Goal: Task Accomplishment & Management: Manage account settings

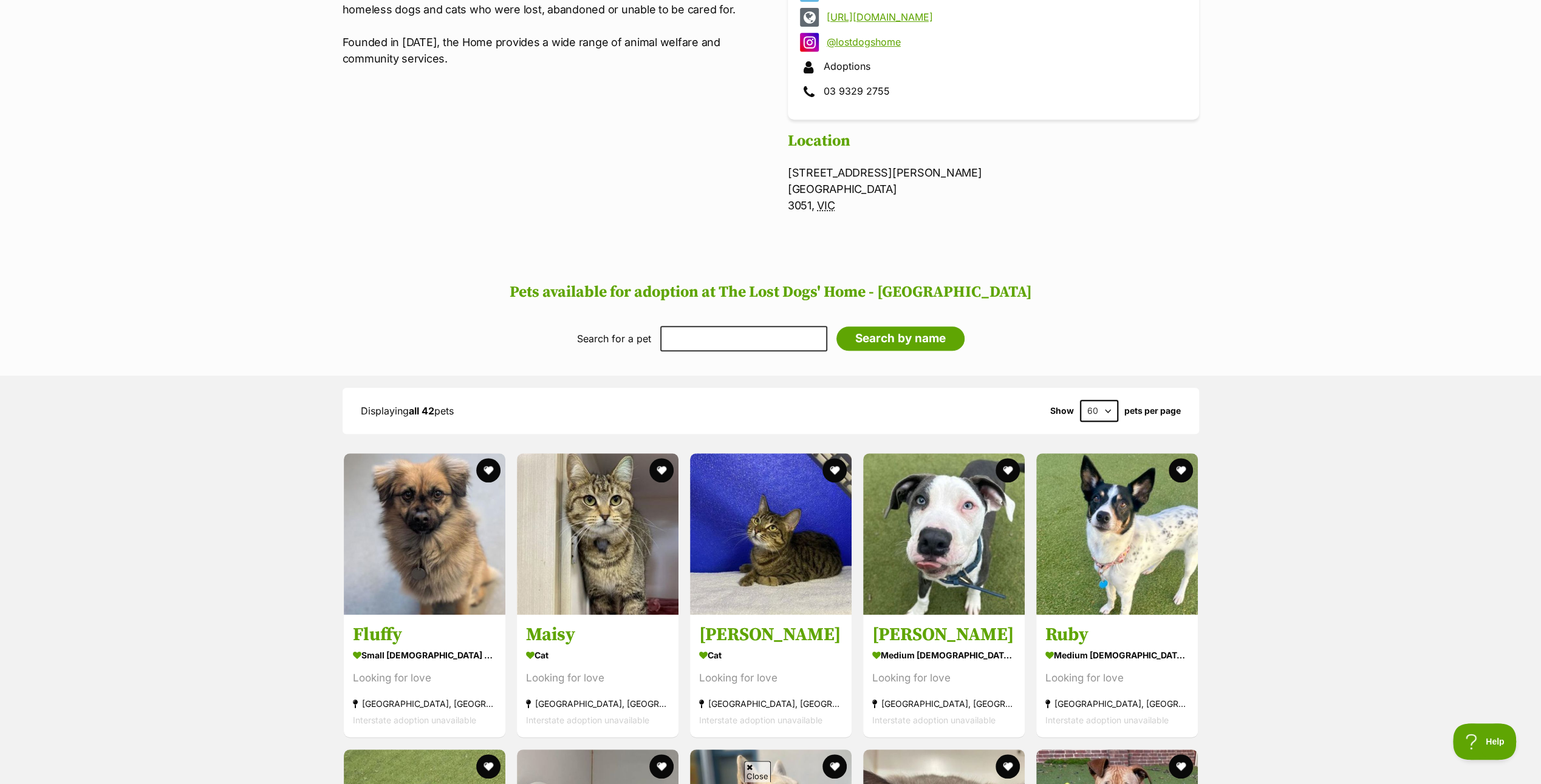
scroll to position [243, 0]
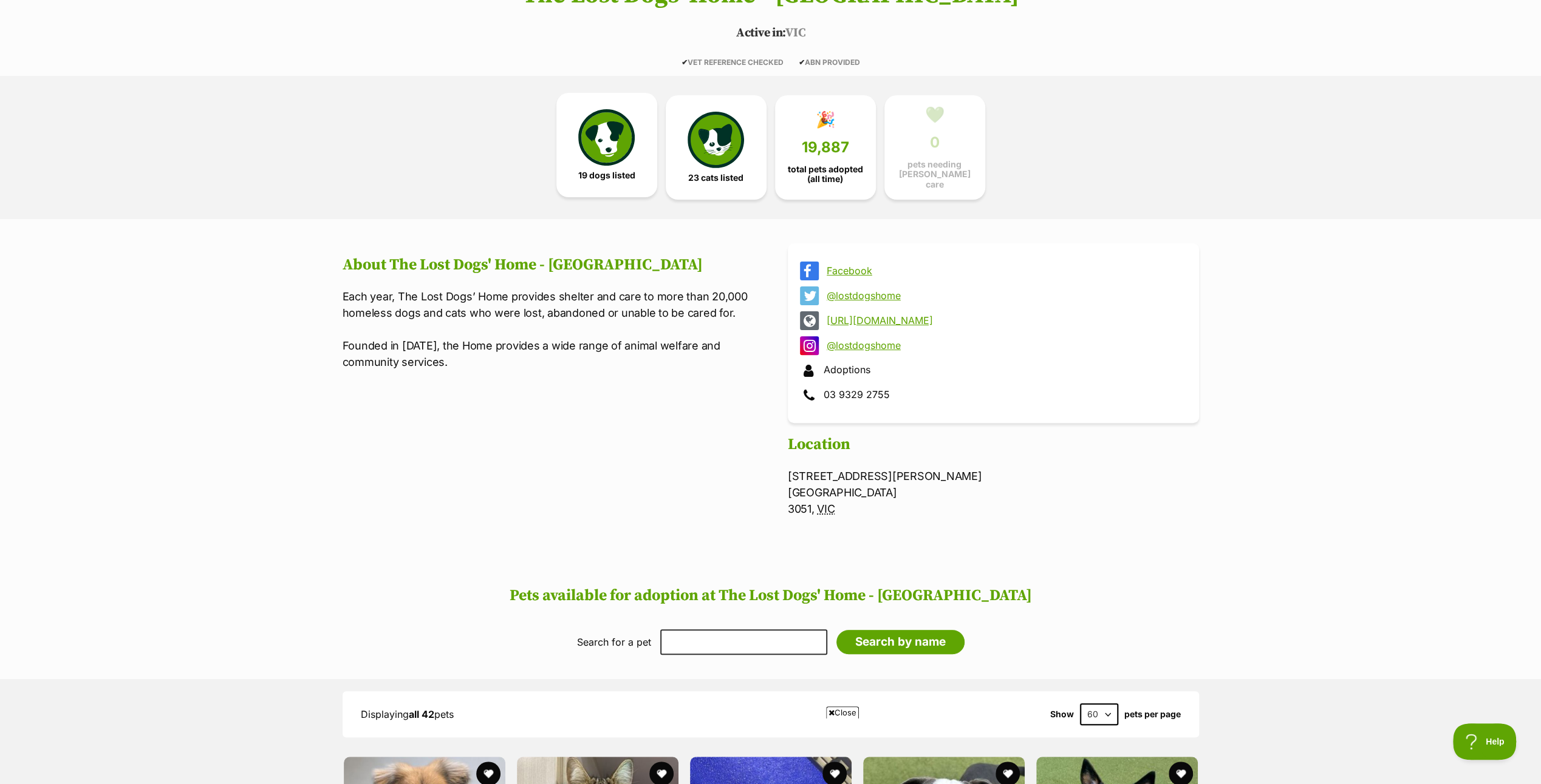
click at [601, 129] on img at bounding box center [606, 136] width 56 height 56
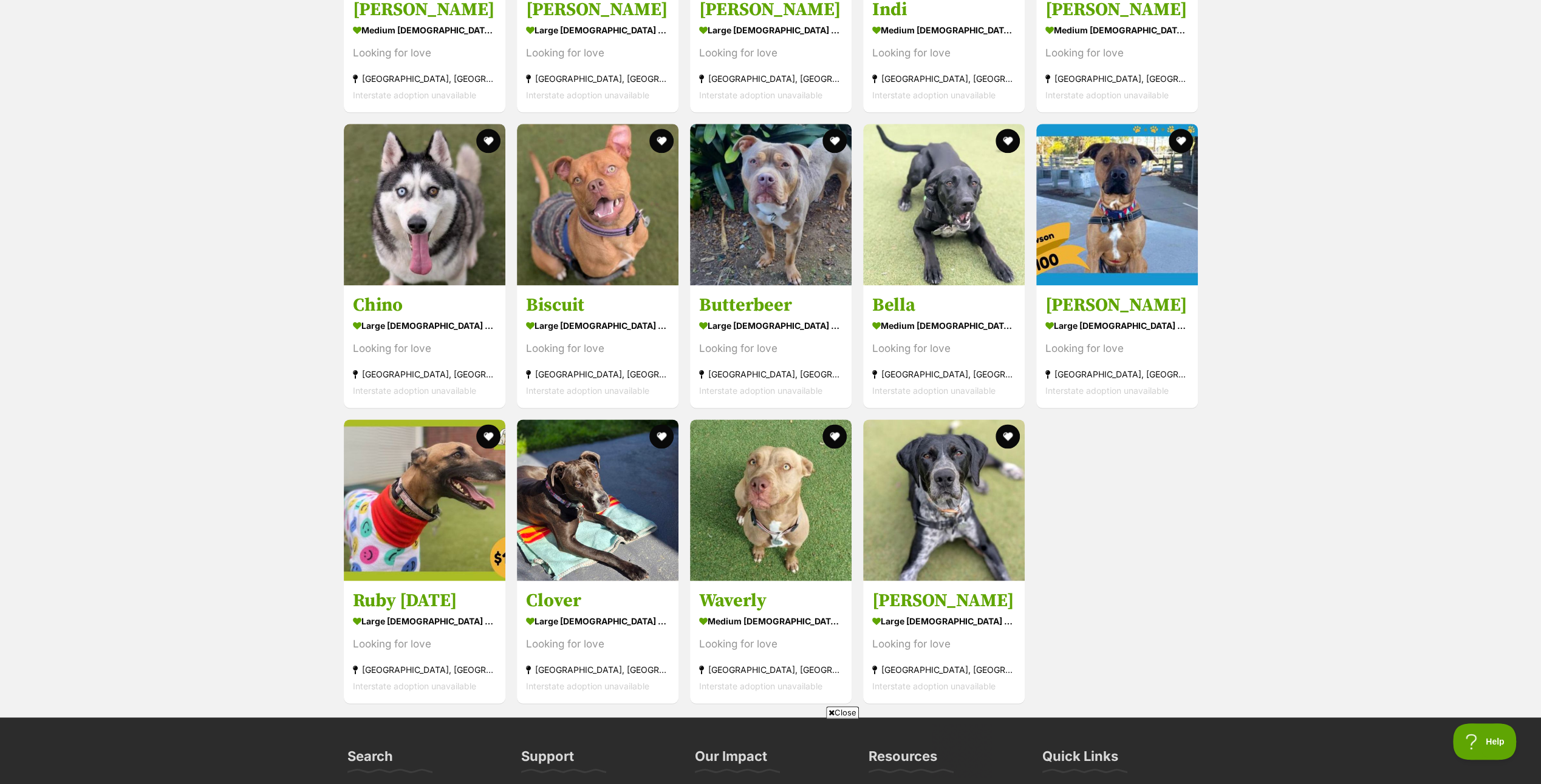
scroll to position [1614, 0]
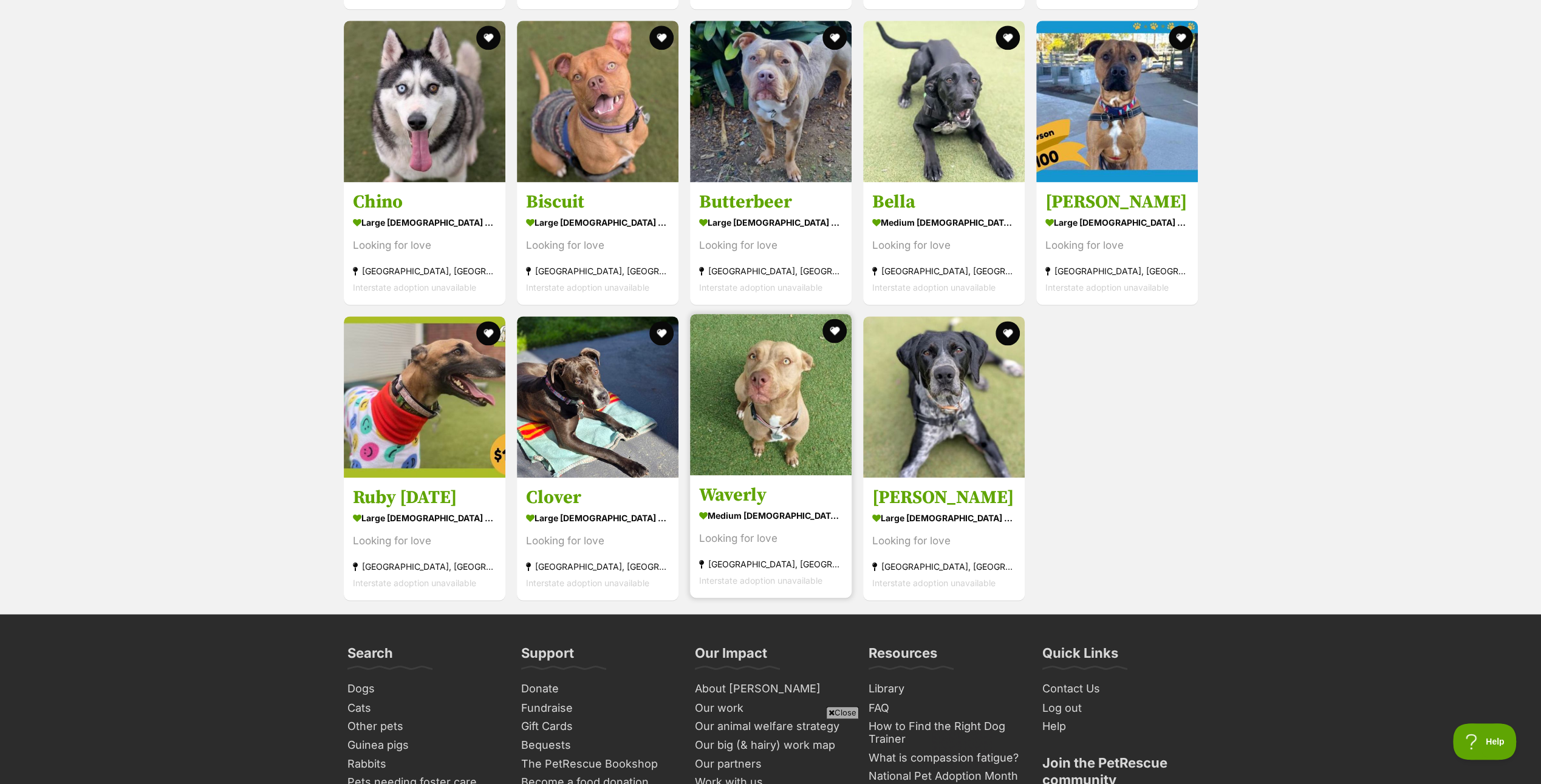
click at [774, 374] on img at bounding box center [770, 395] width 161 height 161
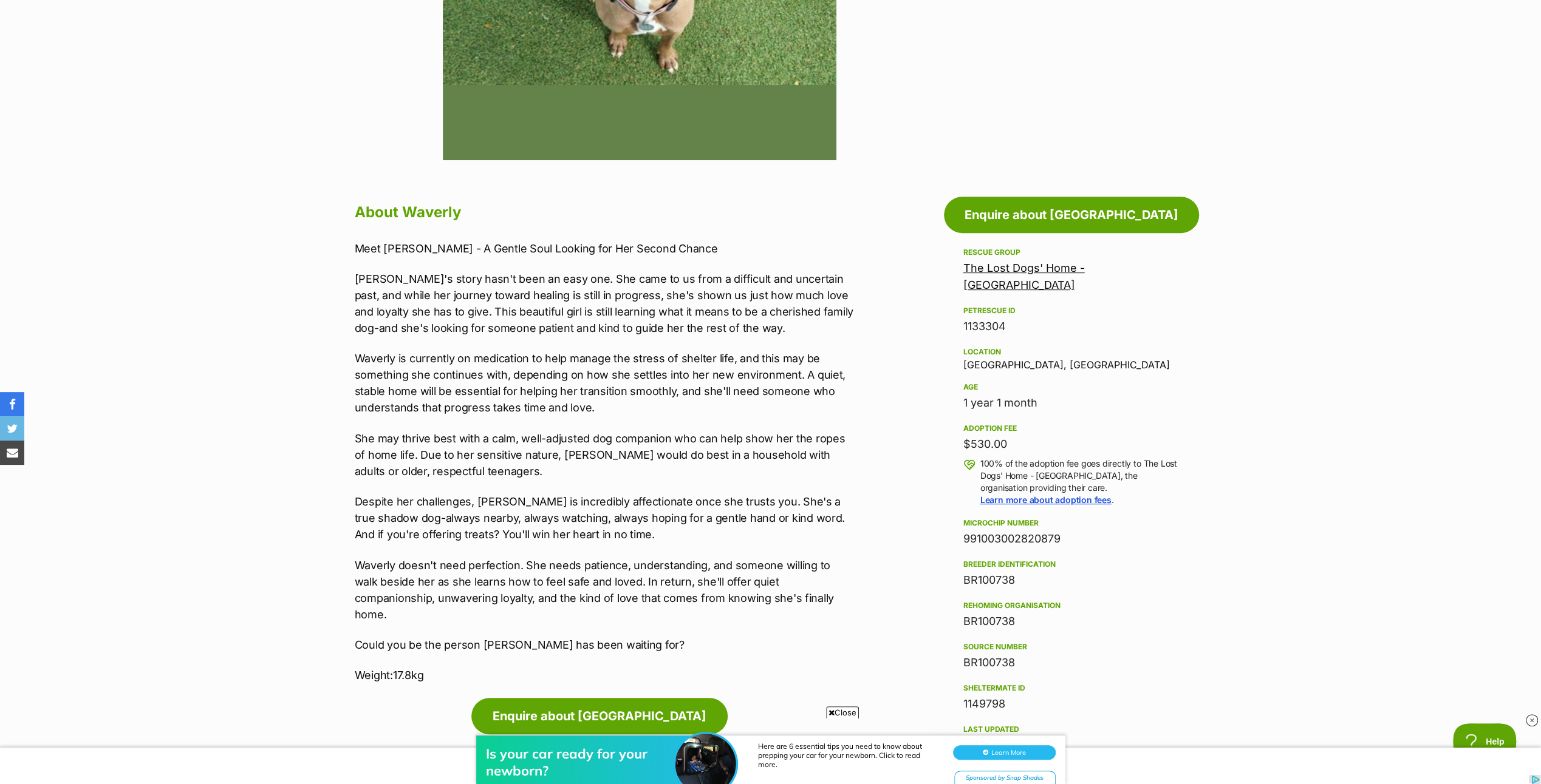
scroll to position [243, 0]
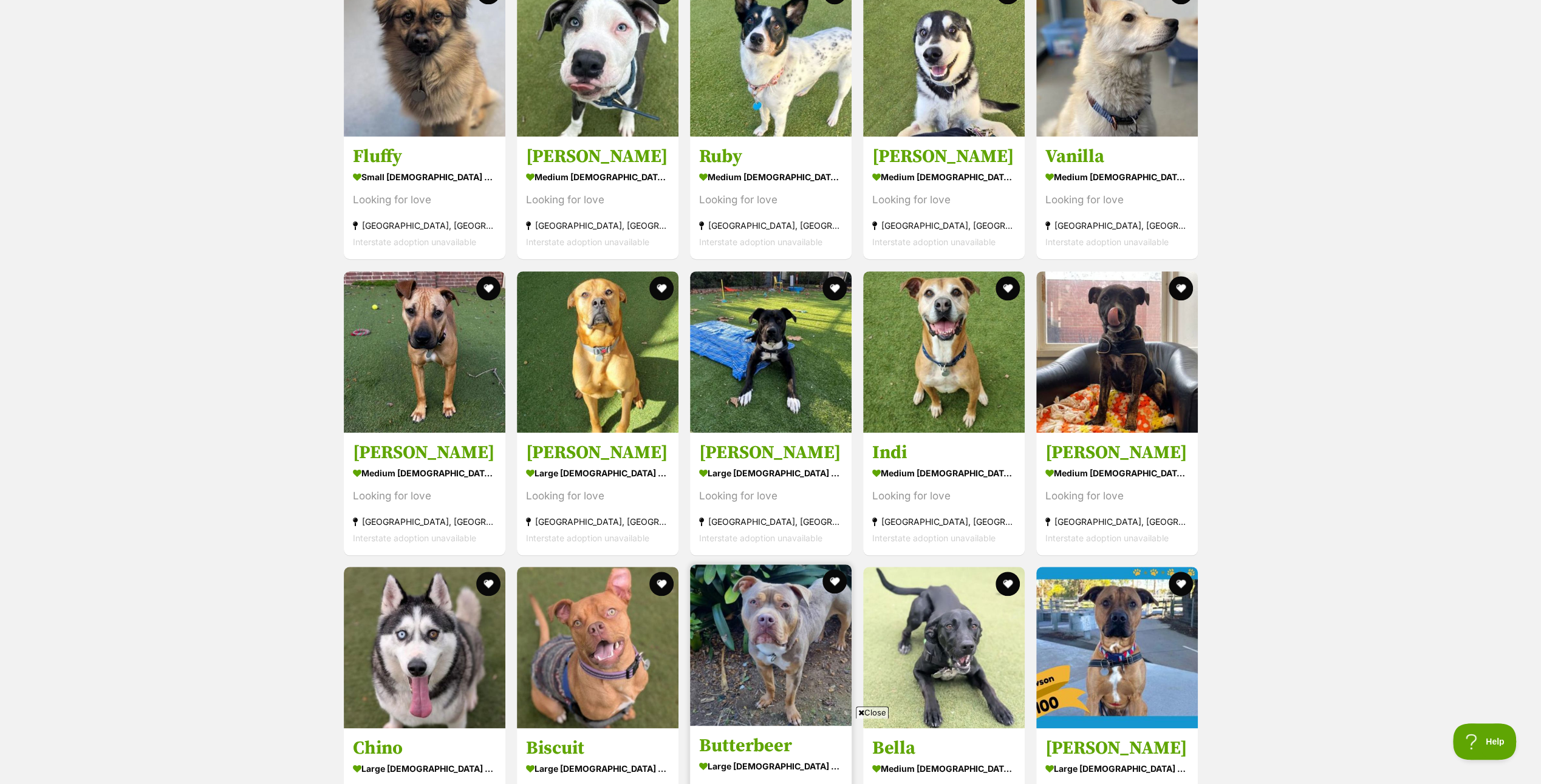
scroll to position [825, 0]
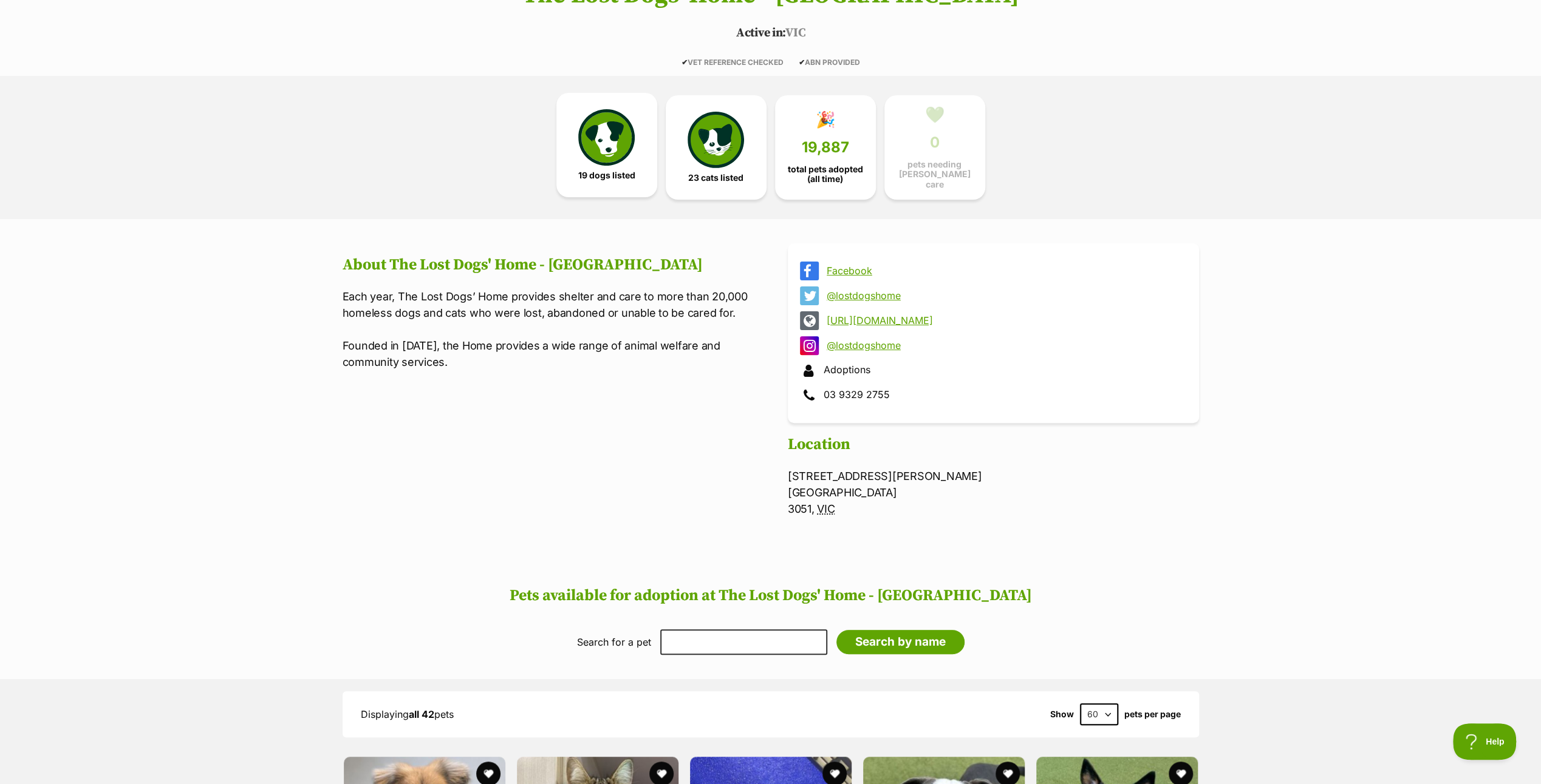
click at [605, 131] on img at bounding box center [606, 136] width 56 height 56
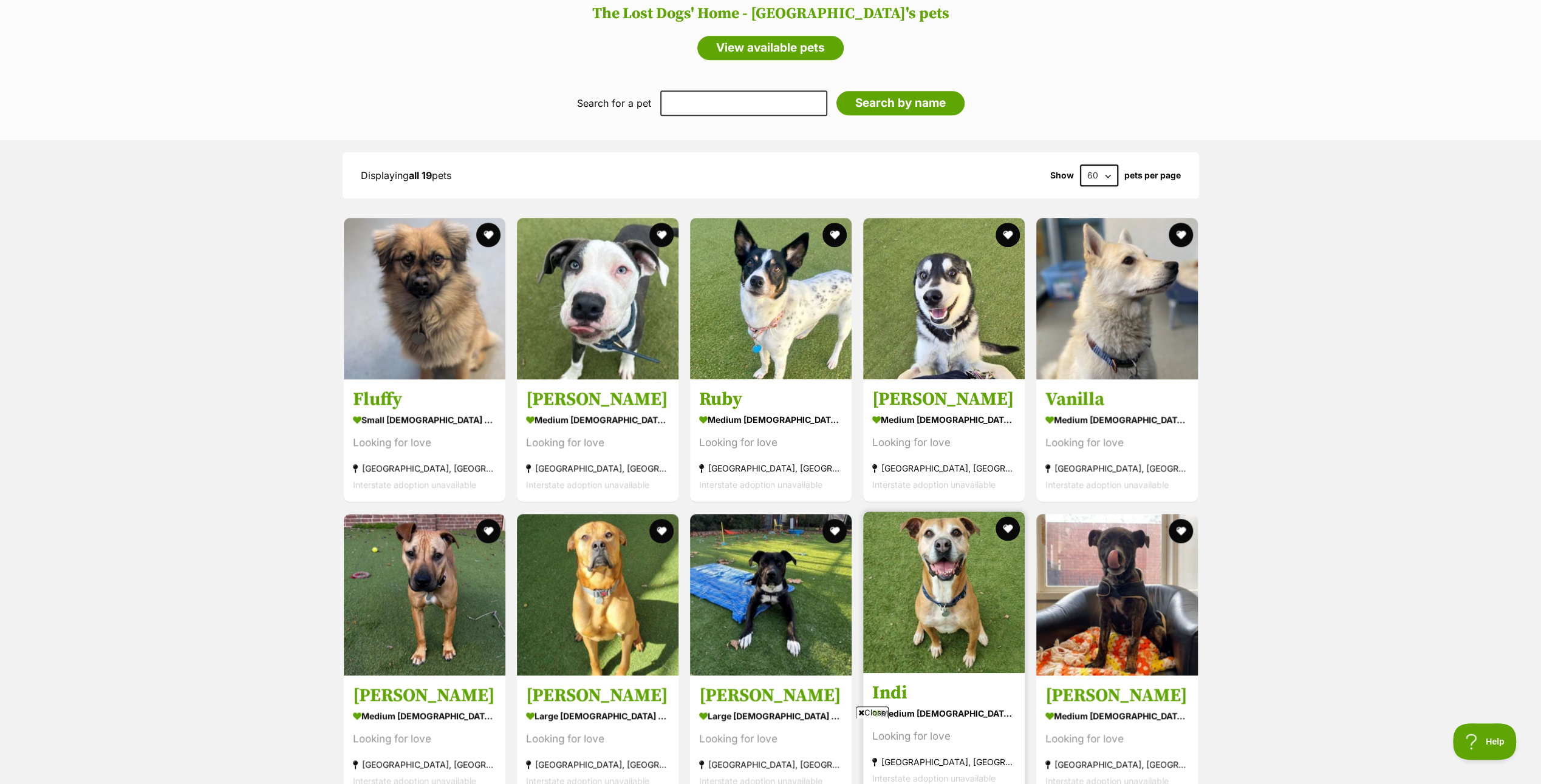
click at [929, 583] on img at bounding box center [944, 593] width 161 height 161
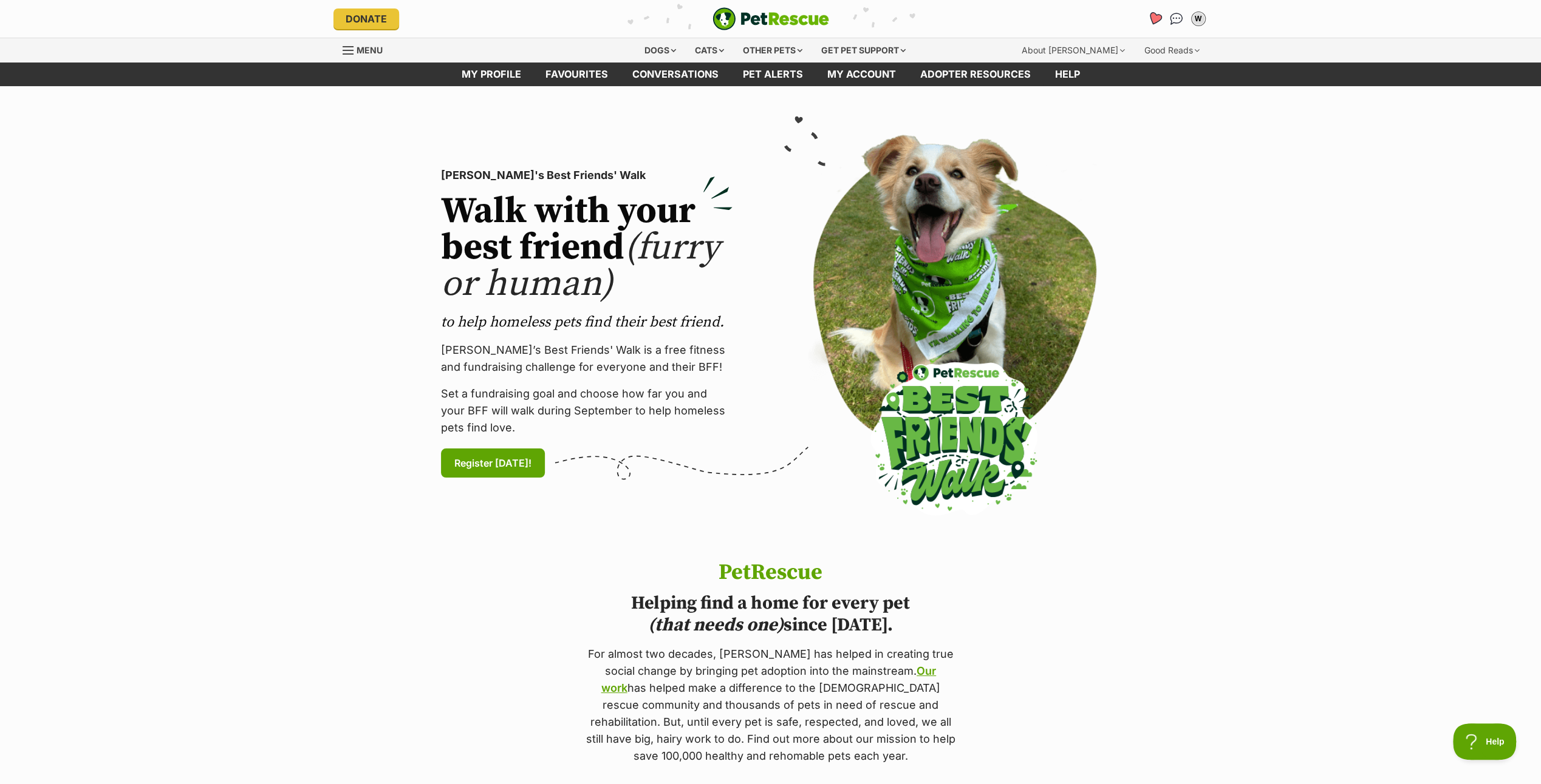
click at [1154, 13] on icon "Favourites" at bounding box center [1153, 18] width 15 height 14
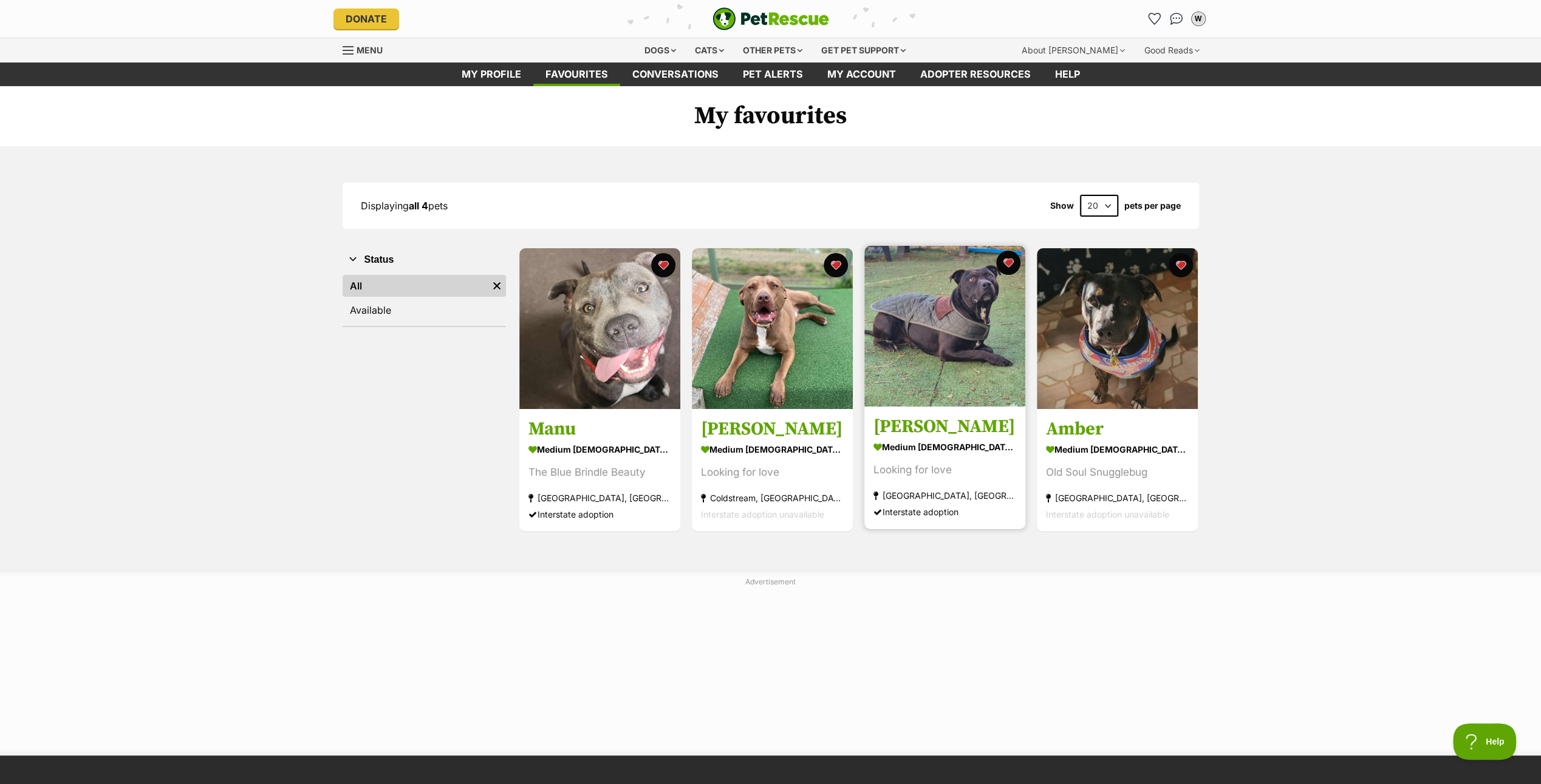
click at [951, 314] on img at bounding box center [945, 327] width 161 height 161
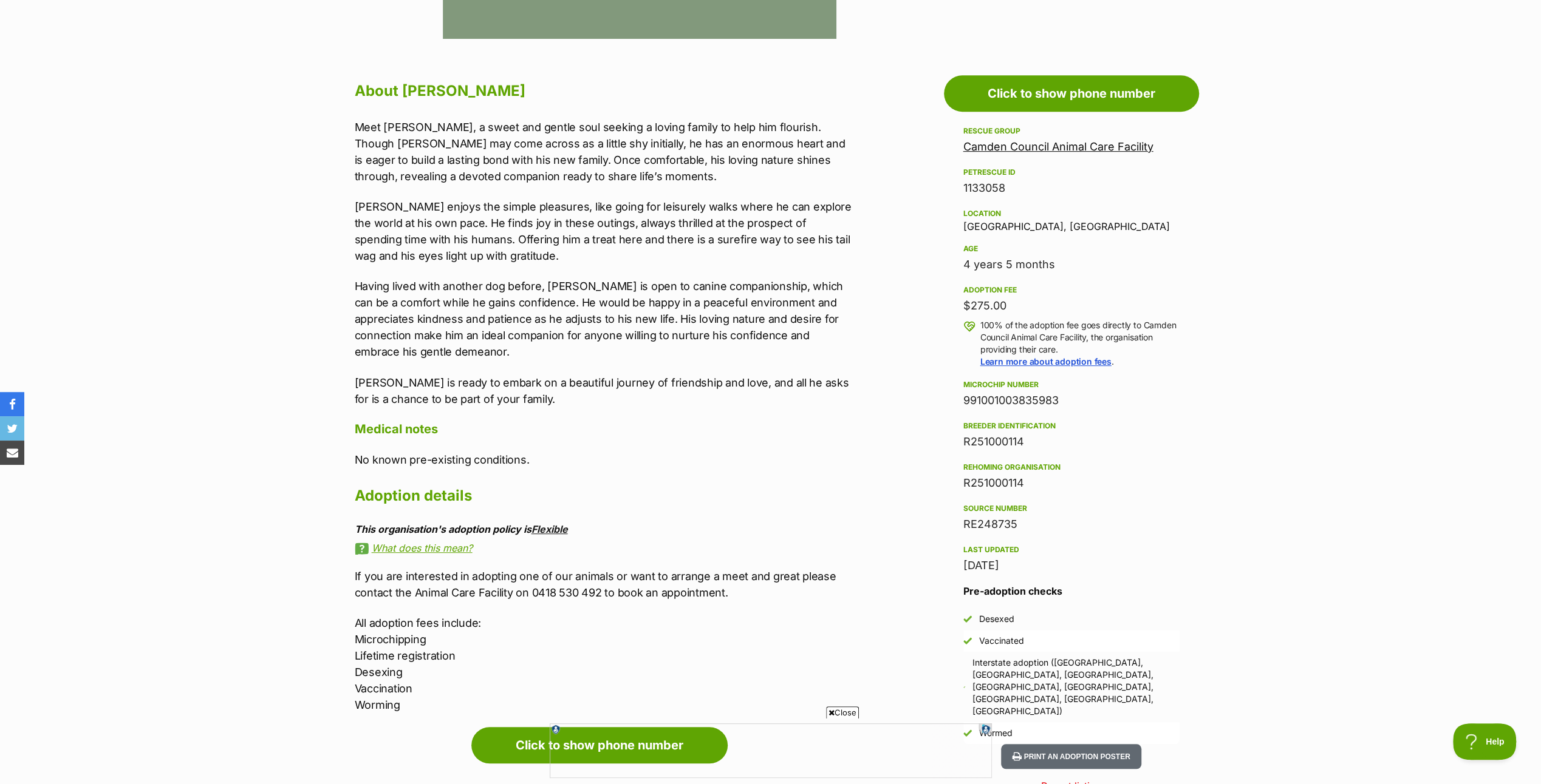
click at [553, 527] on link "Flexible" at bounding box center [549, 529] width 36 height 12
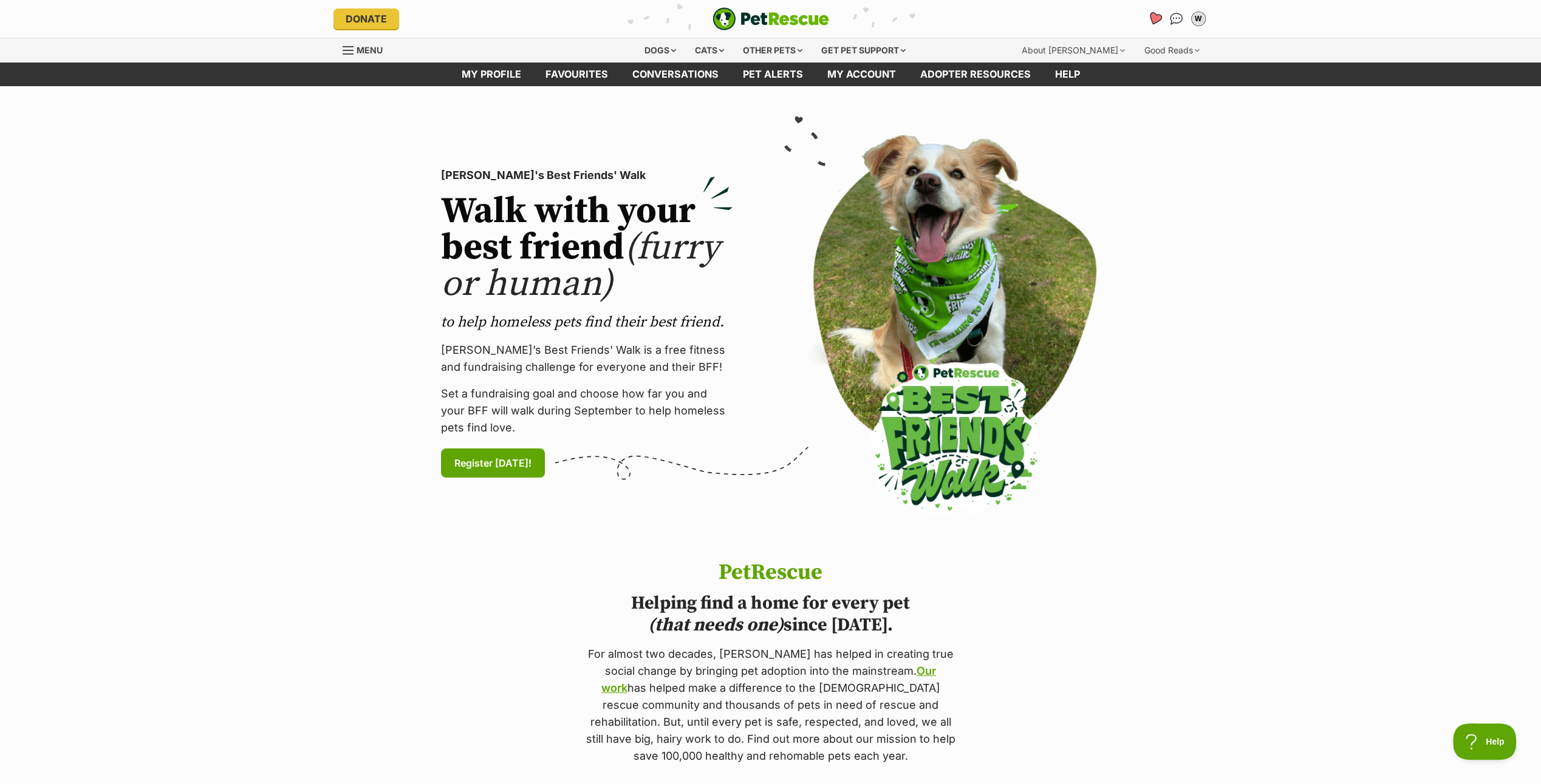
click at [1155, 15] on icon "Favourites" at bounding box center [1153, 18] width 15 height 14
click at [1196, 17] on div "W" at bounding box center [1198, 19] width 15 height 15
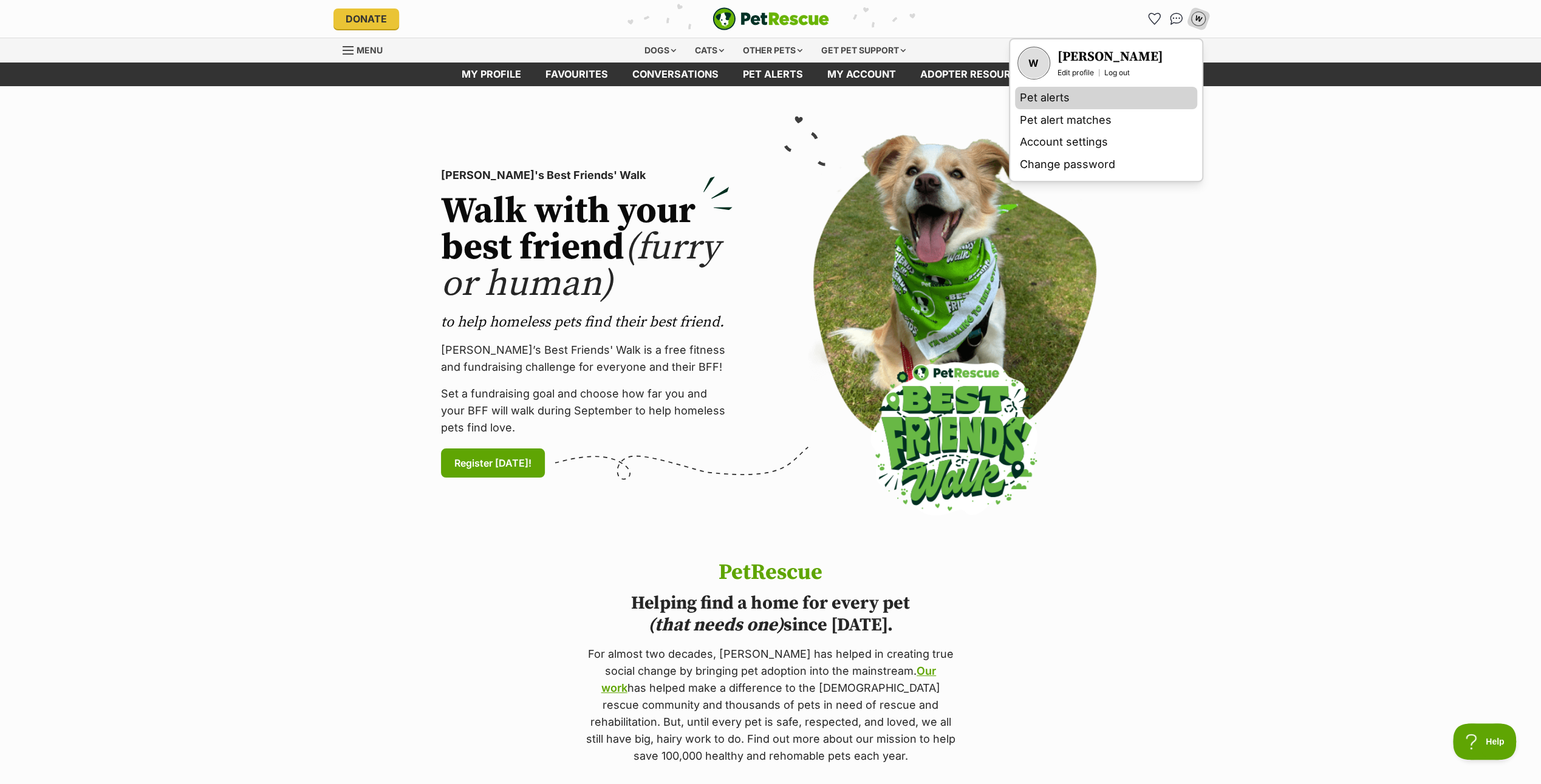
click at [1087, 90] on link "Pet alerts" at bounding box center [1106, 98] width 182 height 22
click at [1069, 94] on link "Pet alerts" at bounding box center [1106, 98] width 182 height 22
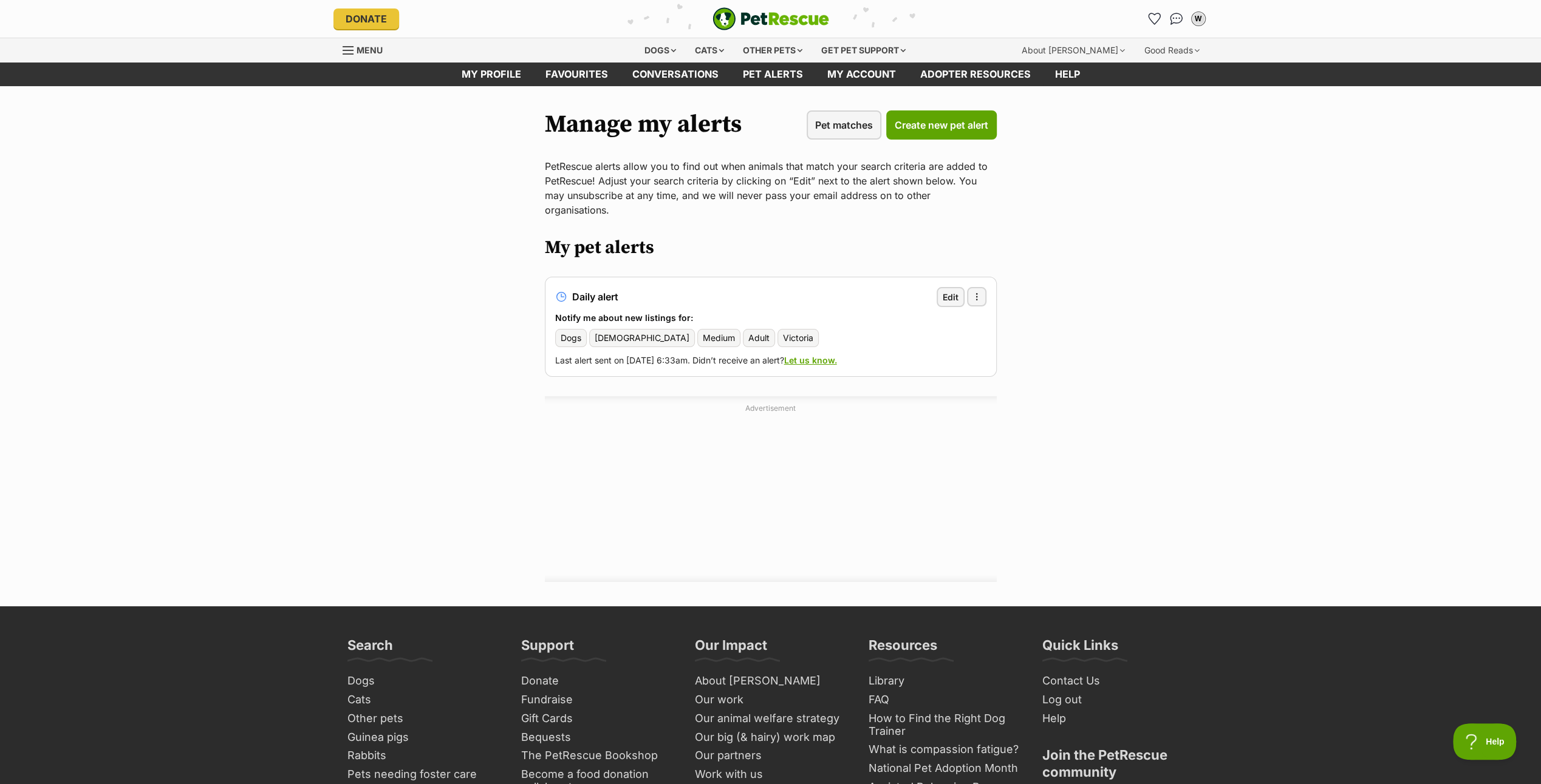
click at [564, 332] on span "Dogs" at bounding box center [571, 338] width 21 height 12
